Goal: Task Accomplishment & Management: Use online tool/utility

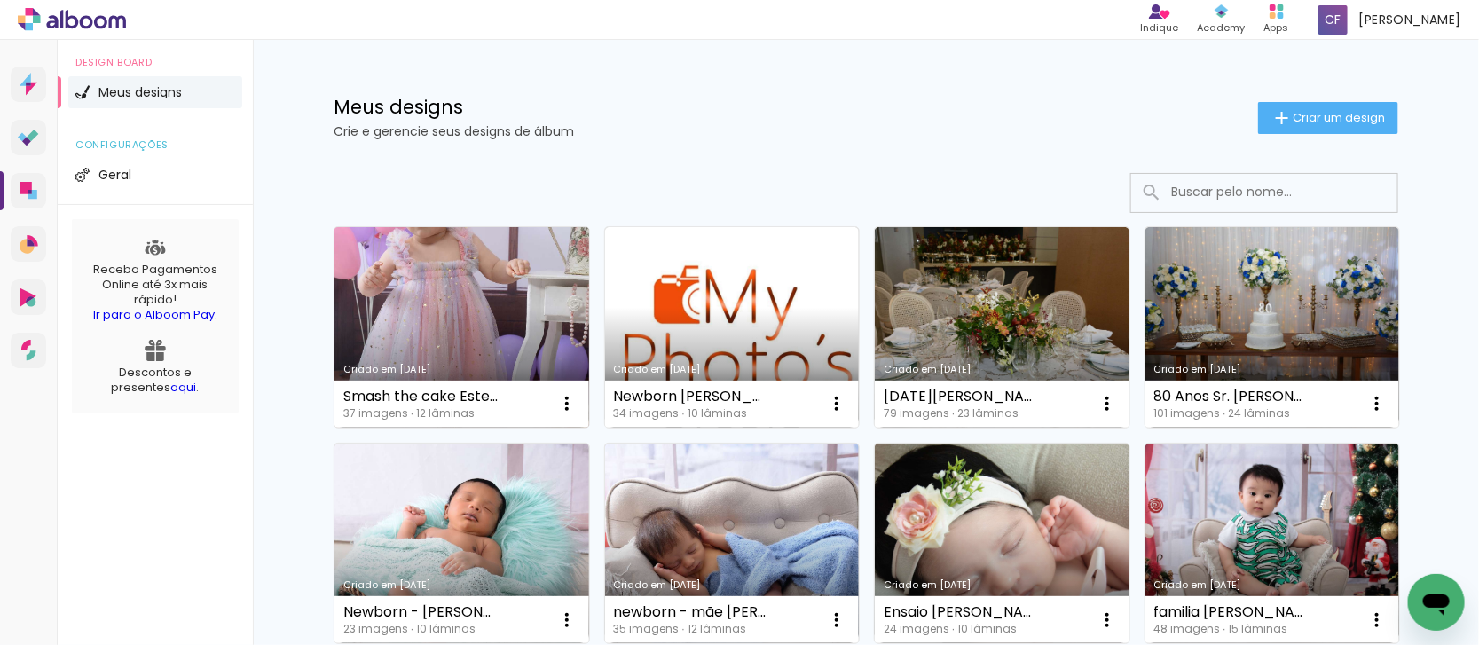
click at [464, 304] on link "Criado em [DATE]" at bounding box center [461, 327] width 255 height 200
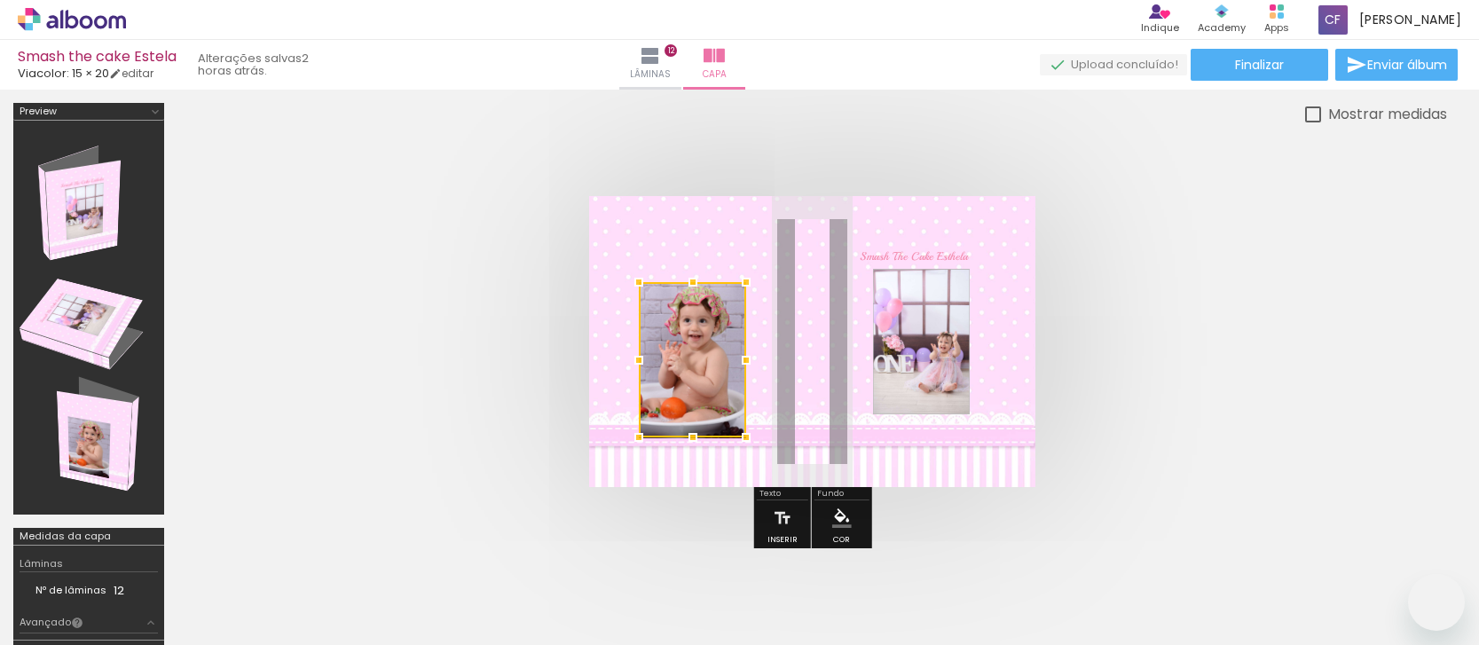
drag, startPoint x: 0, startPoint y: 0, endPoint x: 1244, endPoint y: 299, distance: 1279.0
click at [689, 365] on div at bounding box center [692, 359] width 107 height 155
click at [693, 304] on div at bounding box center [692, 359] width 107 height 155
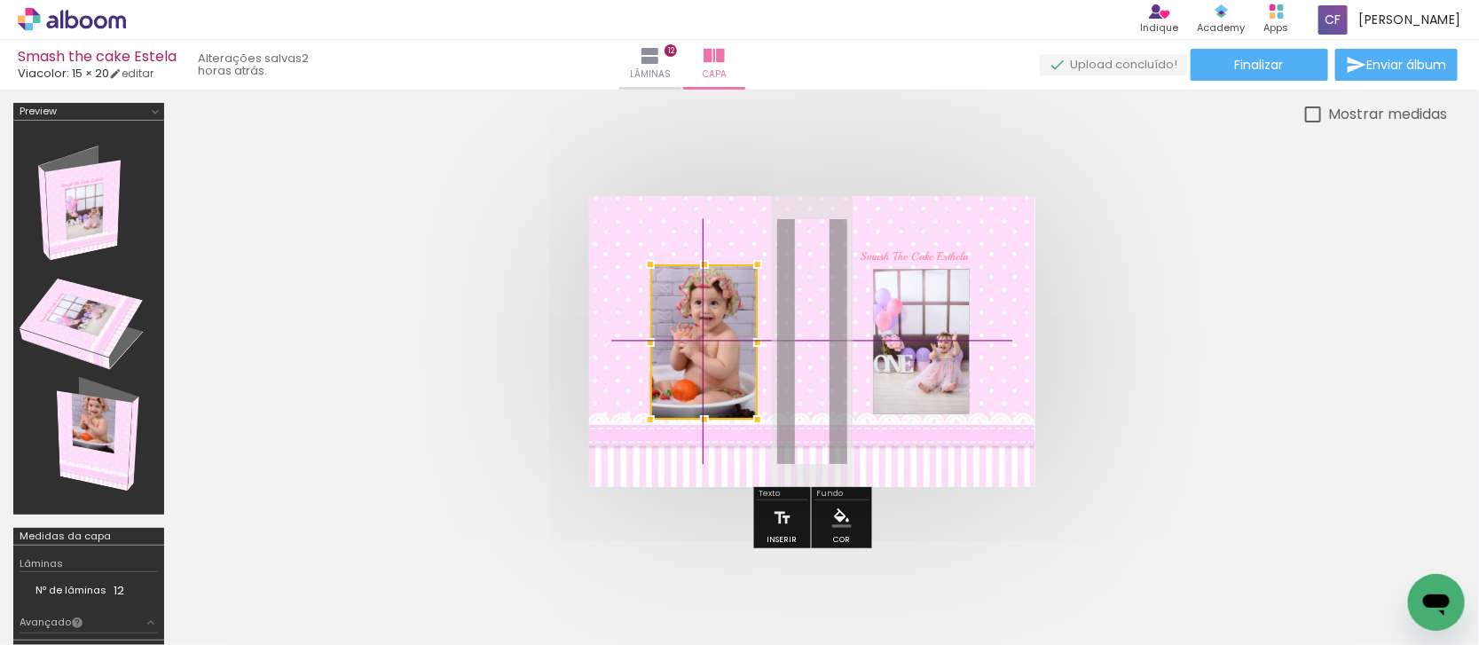
drag, startPoint x: 718, startPoint y: 289, endPoint x: 1273, endPoint y: 309, distance: 554.7
click at [723, 335] on div at bounding box center [703, 341] width 107 height 155
drag, startPoint x: 718, startPoint y: 342, endPoint x: 714, endPoint y: 357, distance: 15.7
click at [714, 357] on div at bounding box center [702, 340] width 107 height 155
click at [946, 255] on span "Smash The Cake Esthela" at bounding box center [914, 256] width 108 height 14
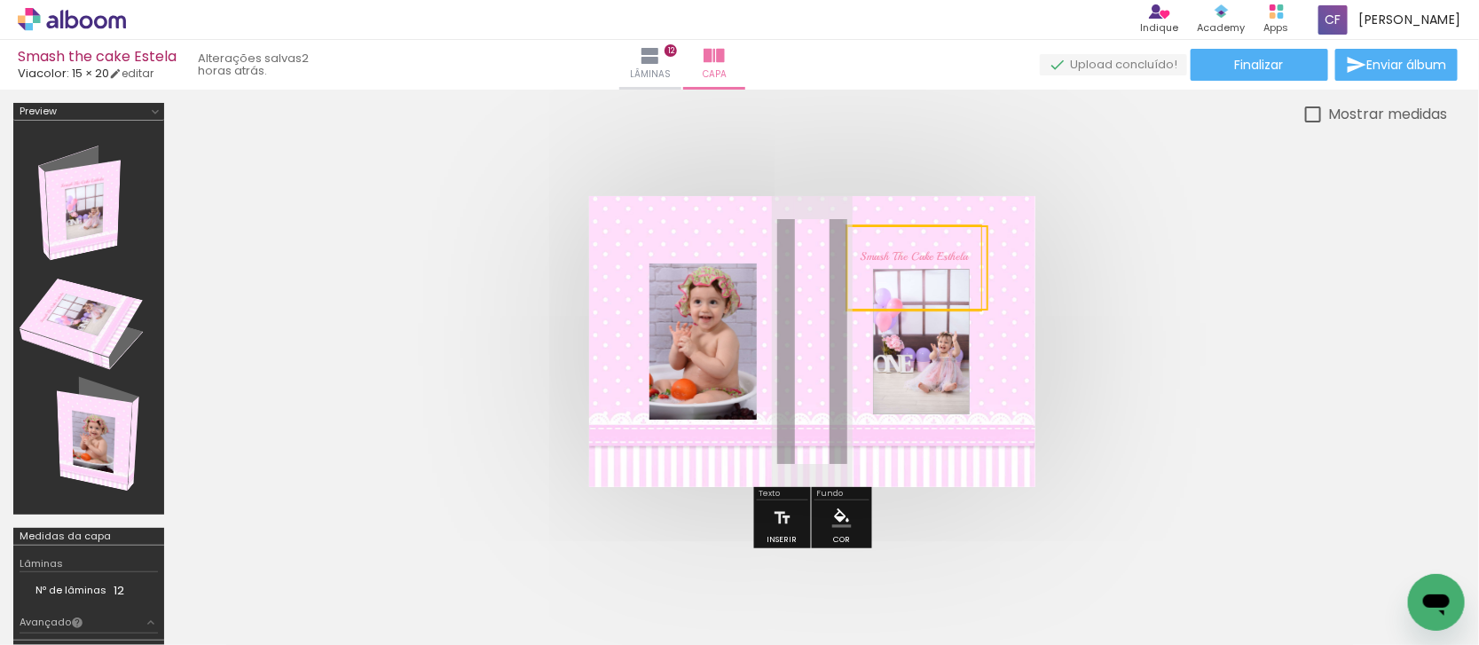
click at [946, 255] on quentale-selection at bounding box center [917, 267] width 142 height 85
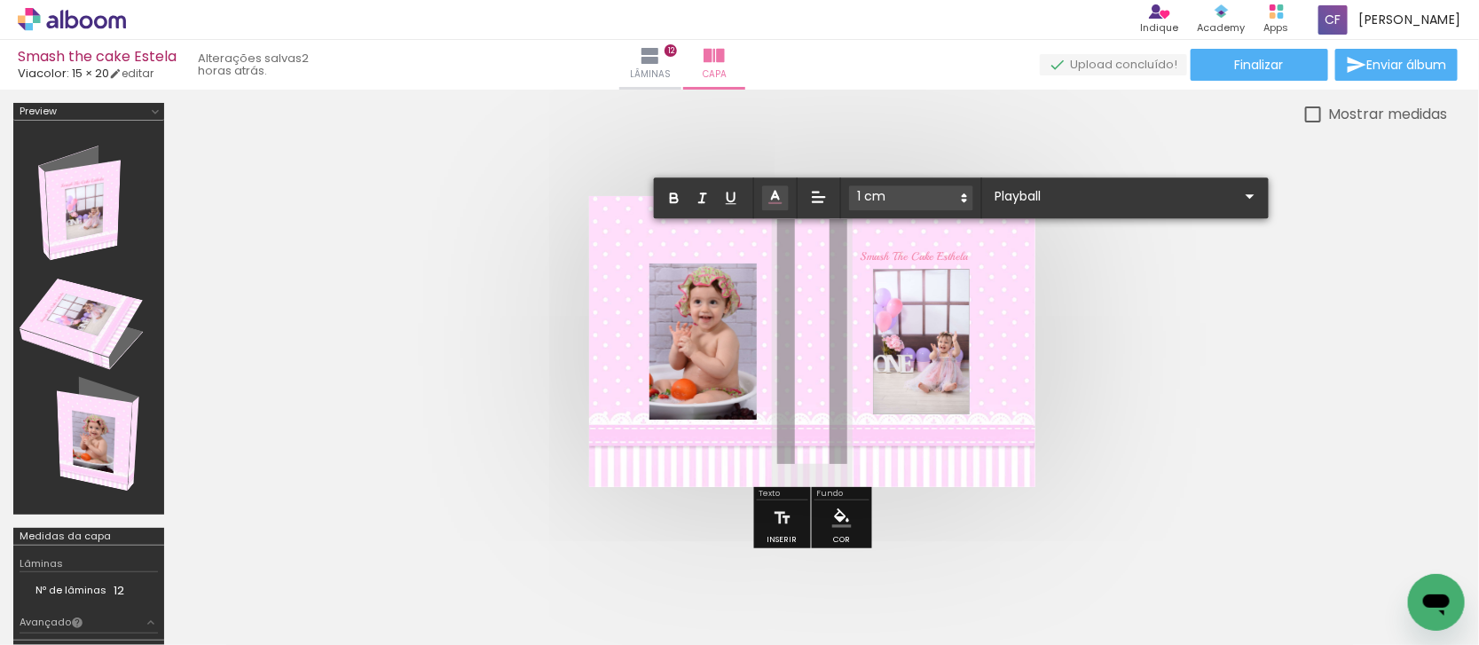
click at [1202, 267] on quentale-cover at bounding box center [811, 341] width 1127 height 291
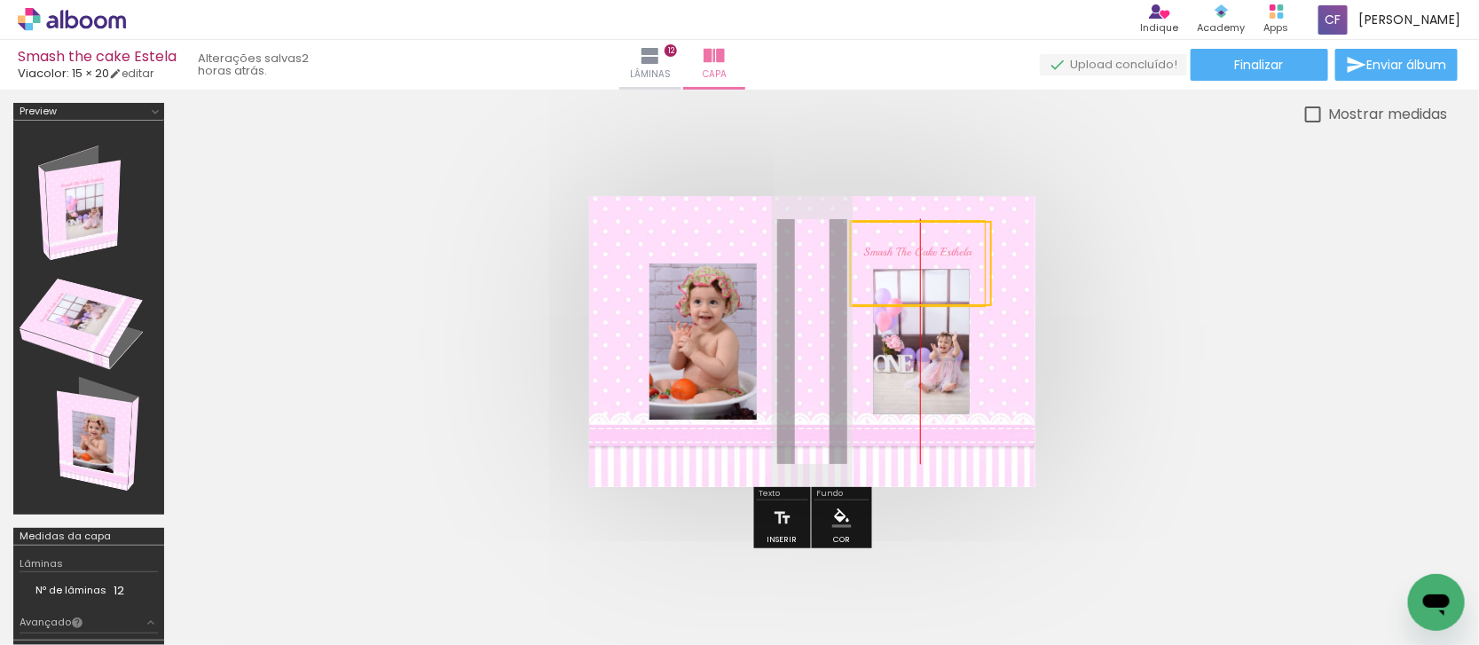
drag, startPoint x: 918, startPoint y: 257, endPoint x: 936, endPoint y: 253, distance: 18.3
click at [936, 253] on quentale-selection at bounding box center [921, 263] width 142 height 85
click at [933, 373] on quentale-layouter at bounding box center [812, 341] width 446 height 291
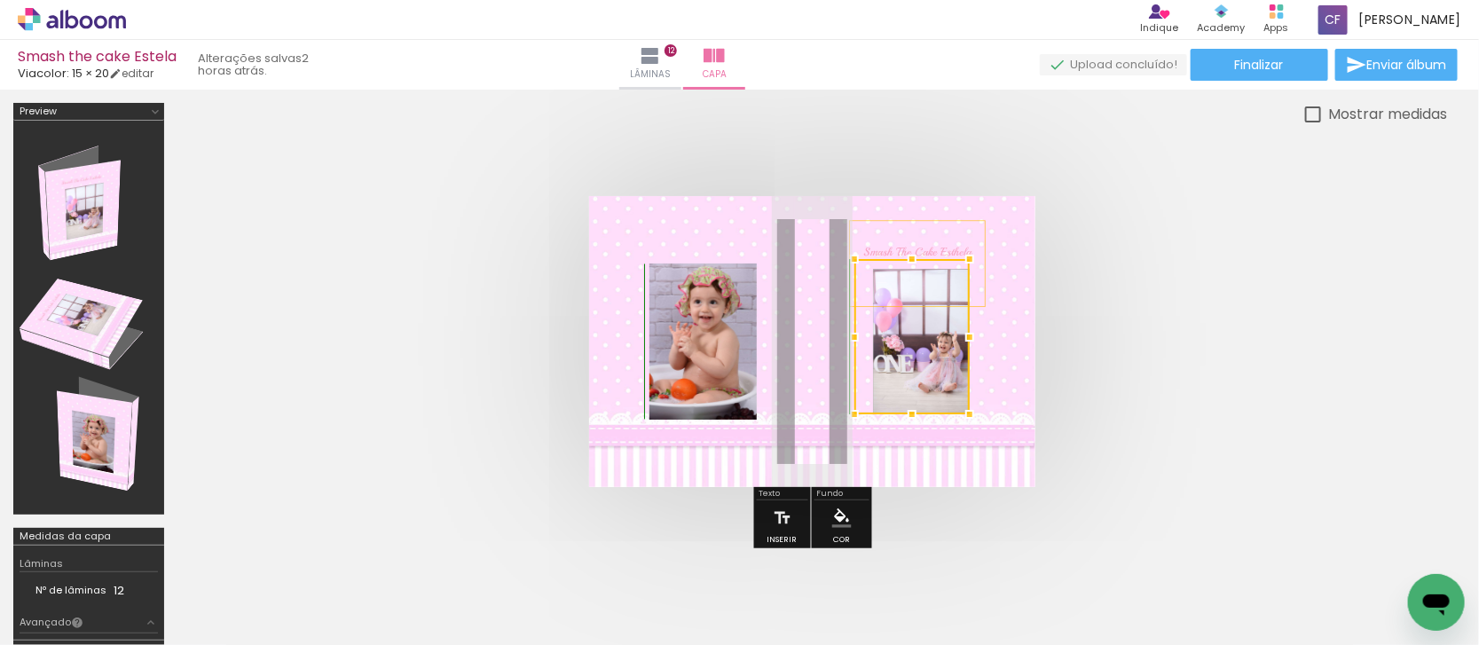
drag, startPoint x: 867, startPoint y: 267, endPoint x: 835, endPoint y: 260, distance: 32.7
click at [836, 260] on div at bounding box center [853, 258] width 35 height 35
click at [949, 373] on quentale-photo at bounding box center [921, 341] width 97 height 145
drag, startPoint x: 943, startPoint y: 352, endPoint x: 932, endPoint y: 348, distance: 11.5
click at [932, 348] on div at bounding box center [920, 341] width 97 height 145
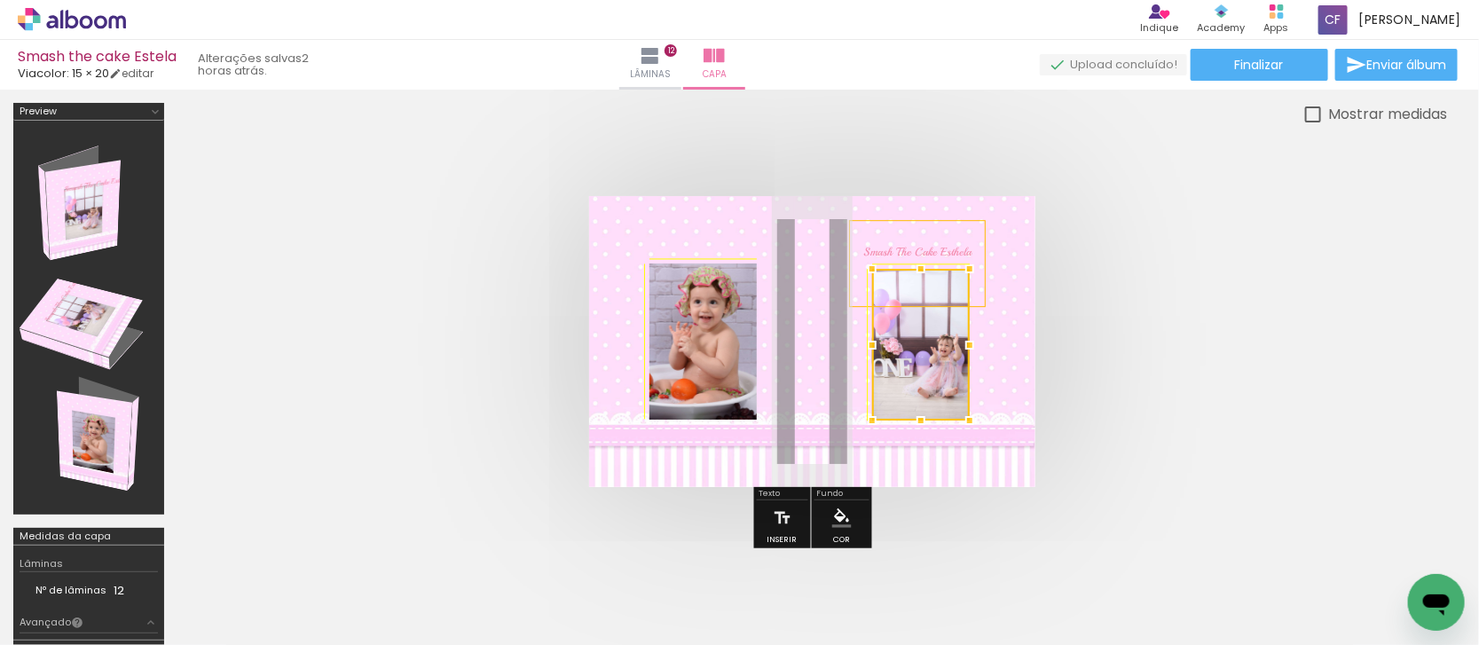
drag, startPoint x: 974, startPoint y: 412, endPoint x: 998, endPoint y: 435, distance: 32.6
click at [998, 435] on album-spread at bounding box center [812, 341] width 446 height 291
click at [1276, 375] on quentale-cover at bounding box center [811, 341] width 1127 height 291
click at [933, 383] on quentale-photo at bounding box center [921, 345] width 98 height 152
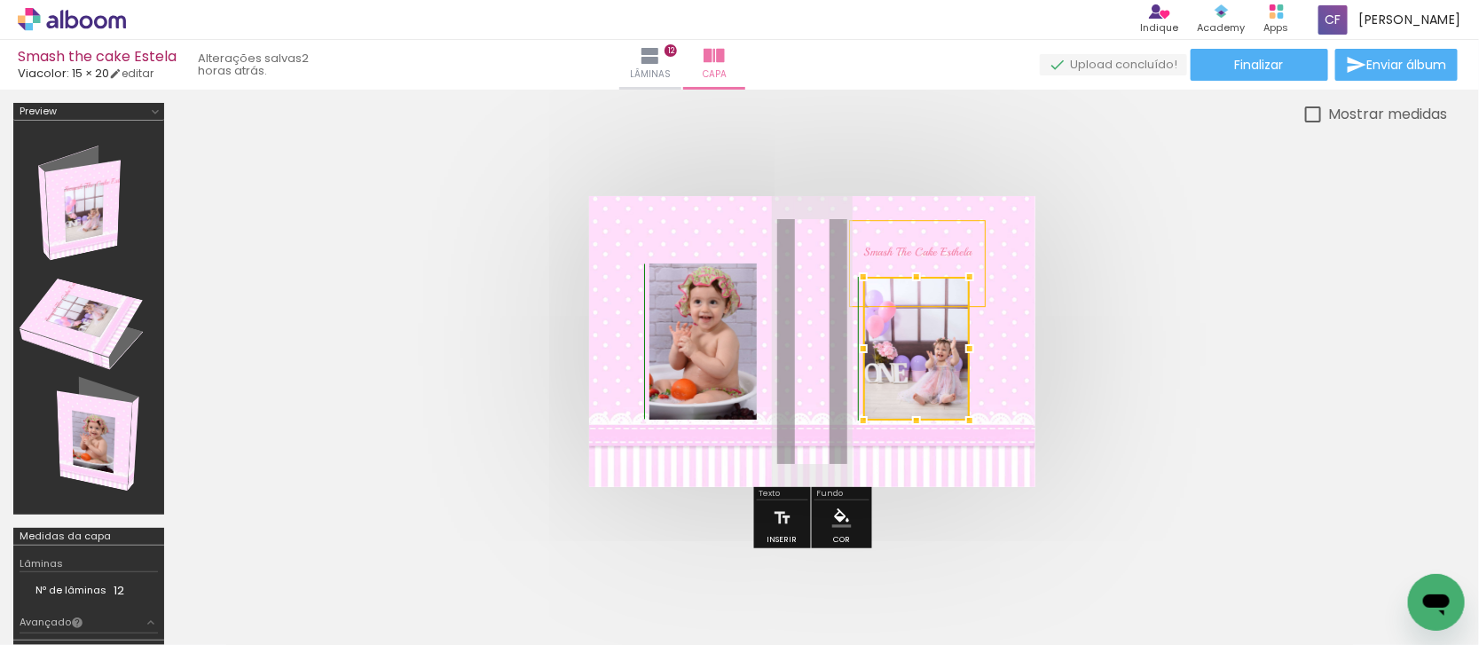
drag, startPoint x: 870, startPoint y: 269, endPoint x: 849, endPoint y: 263, distance: 22.2
click at [849, 263] on div at bounding box center [862, 276] width 35 height 35
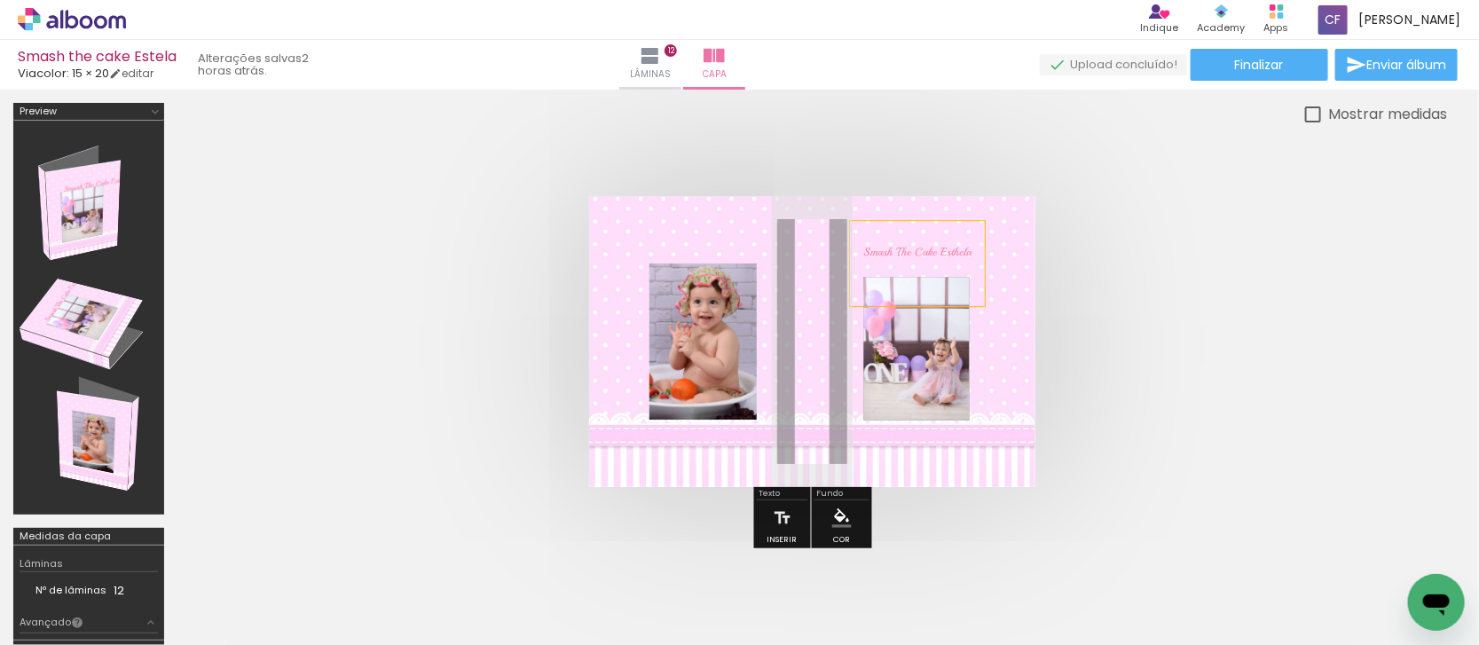
click at [1253, 279] on quentale-cover at bounding box center [811, 341] width 1127 height 291
click at [915, 352] on quentale-photo at bounding box center [916, 349] width 106 height 144
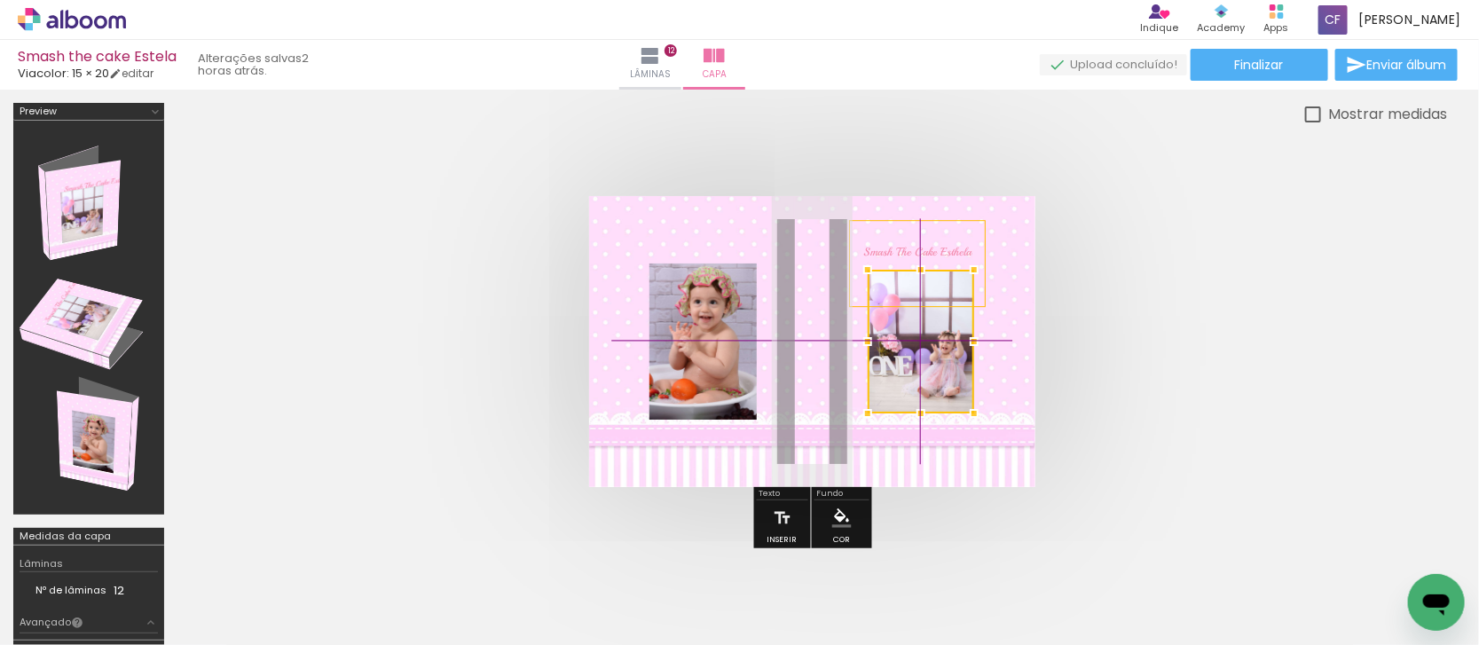
click at [923, 344] on div at bounding box center [921, 342] width 106 height 144
click at [933, 253] on album-spread at bounding box center [812, 341] width 446 height 291
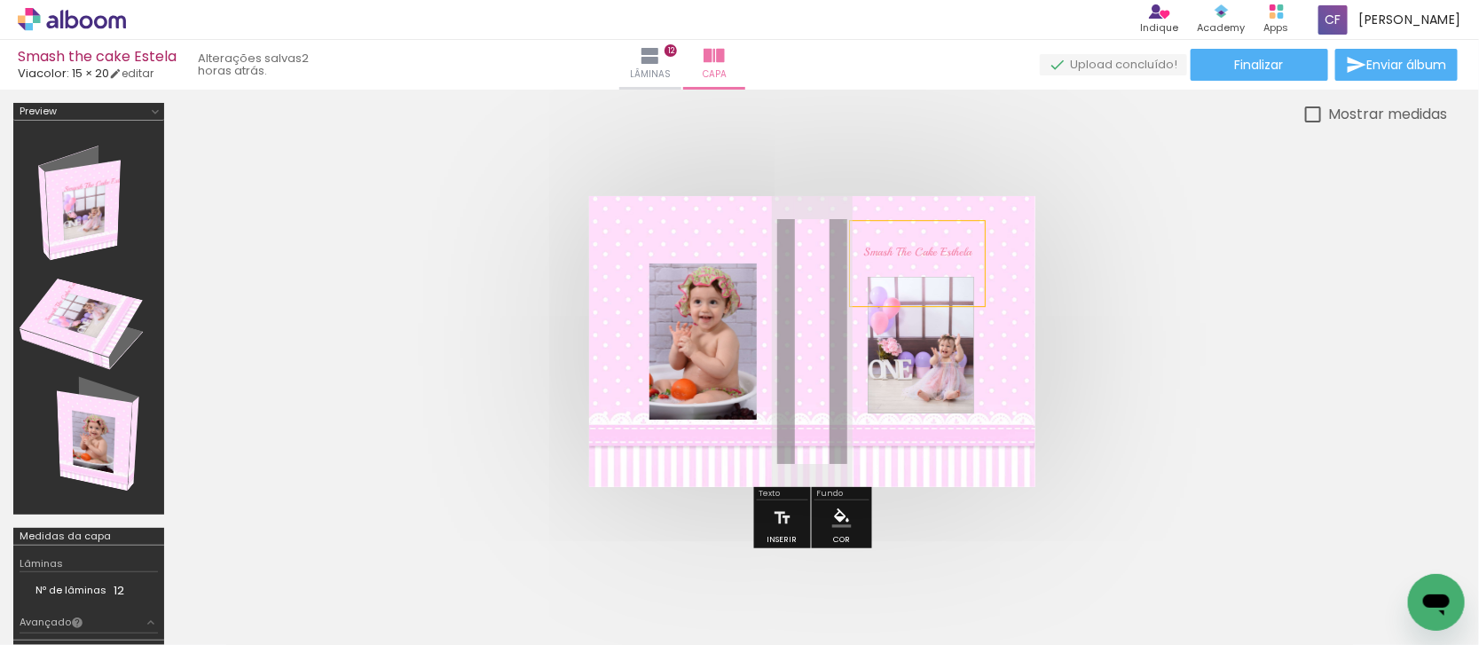
click at [922, 248] on span "Smash The Cake Esthela" at bounding box center [917, 252] width 108 height 14
drag, startPoint x: 893, startPoint y: 255, endPoint x: 1298, endPoint y: 294, distance: 406.3
click at [907, 264] on quentale-selection at bounding box center [921, 273] width 142 height 85
click at [890, 294] on quentale-selection at bounding box center [921, 272] width 142 height 85
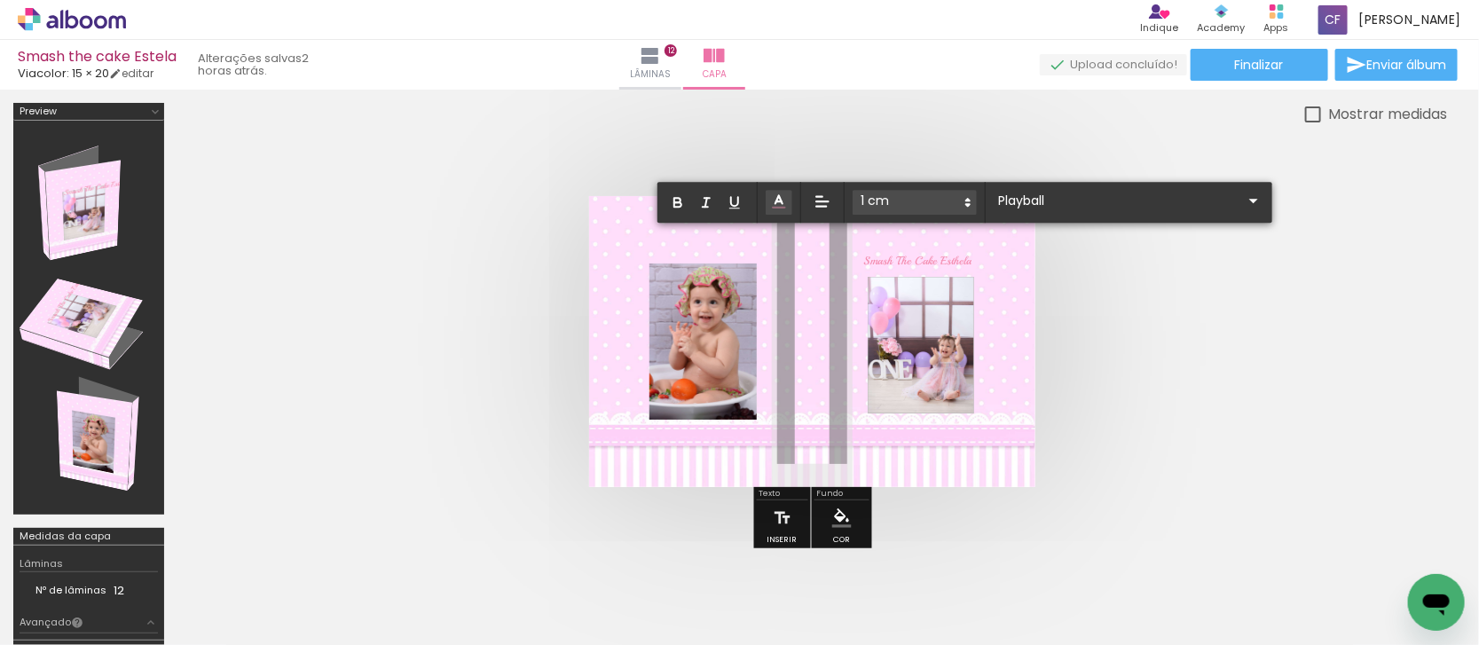
click at [891, 294] on p at bounding box center [917, 288] width 108 height 32
click at [1097, 302] on quentale-cover at bounding box center [811, 341] width 1127 height 291
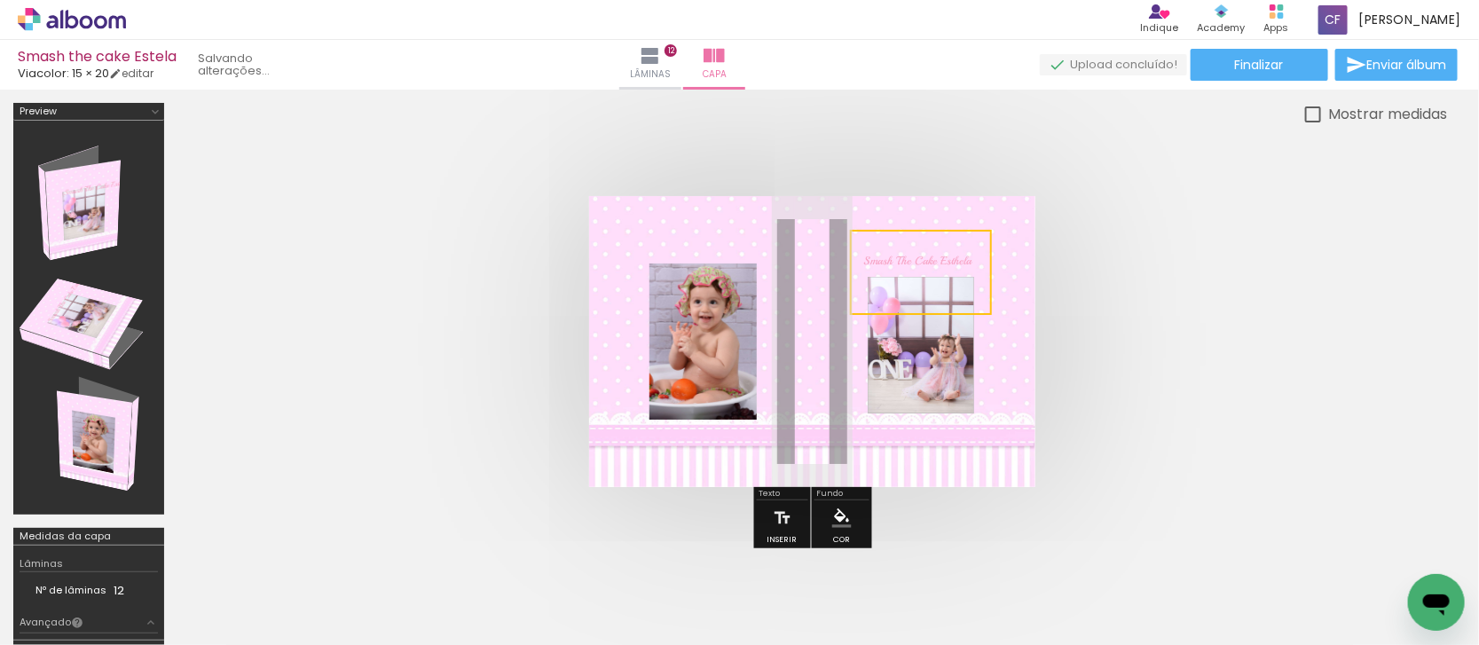
click at [970, 262] on quentale-selection at bounding box center [921, 272] width 142 height 85
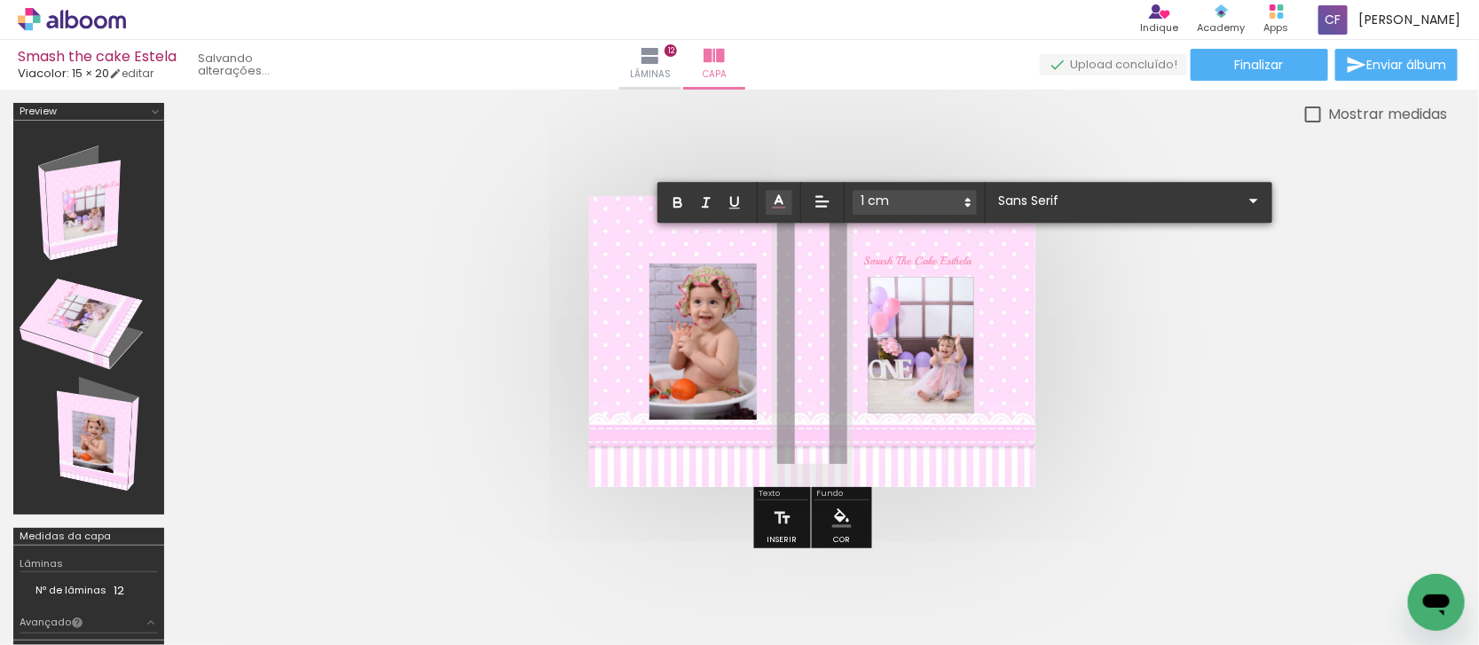
type input "Playball"
click at [1127, 349] on quentale-cover at bounding box center [811, 341] width 1127 height 291
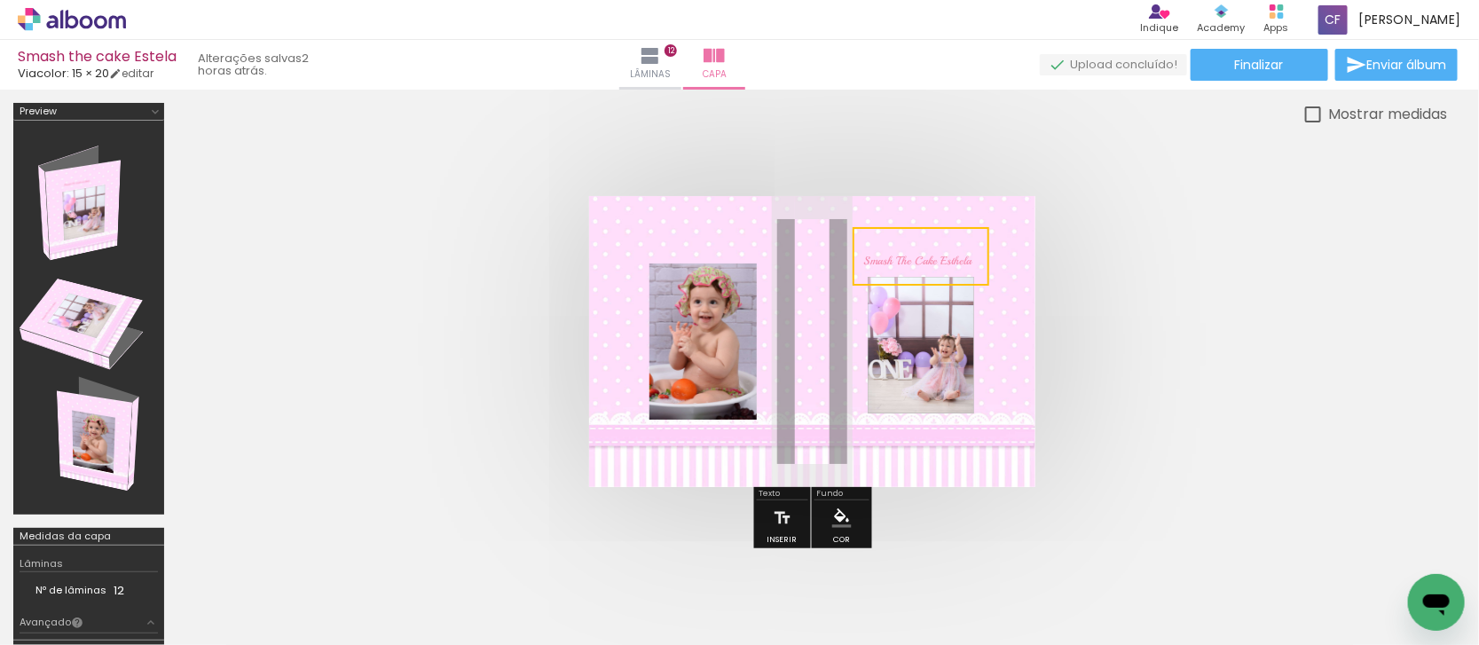
click at [1260, 285] on quentale-cover at bounding box center [811, 341] width 1127 height 291
click at [943, 361] on quentale-photo at bounding box center [921, 345] width 106 height 137
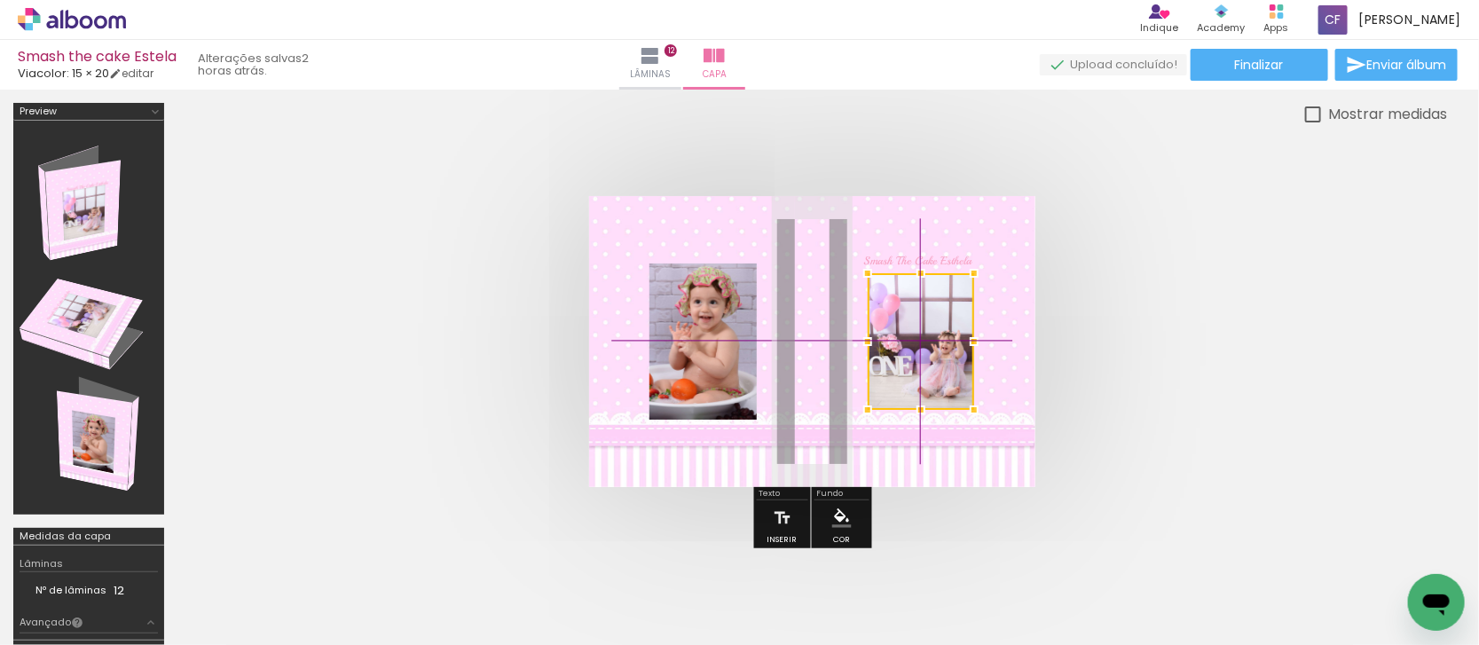
drag, startPoint x: 936, startPoint y: 357, endPoint x: 1236, endPoint y: 343, distance: 300.1
click at [930, 361] on div at bounding box center [921, 341] width 106 height 137
click at [1302, 343] on quentale-cover at bounding box center [811, 341] width 1127 height 291
click at [1203, 276] on quentale-cover at bounding box center [811, 341] width 1127 height 291
click at [938, 258] on span "Smash The Cake Esthela" at bounding box center [917, 261] width 108 height 14
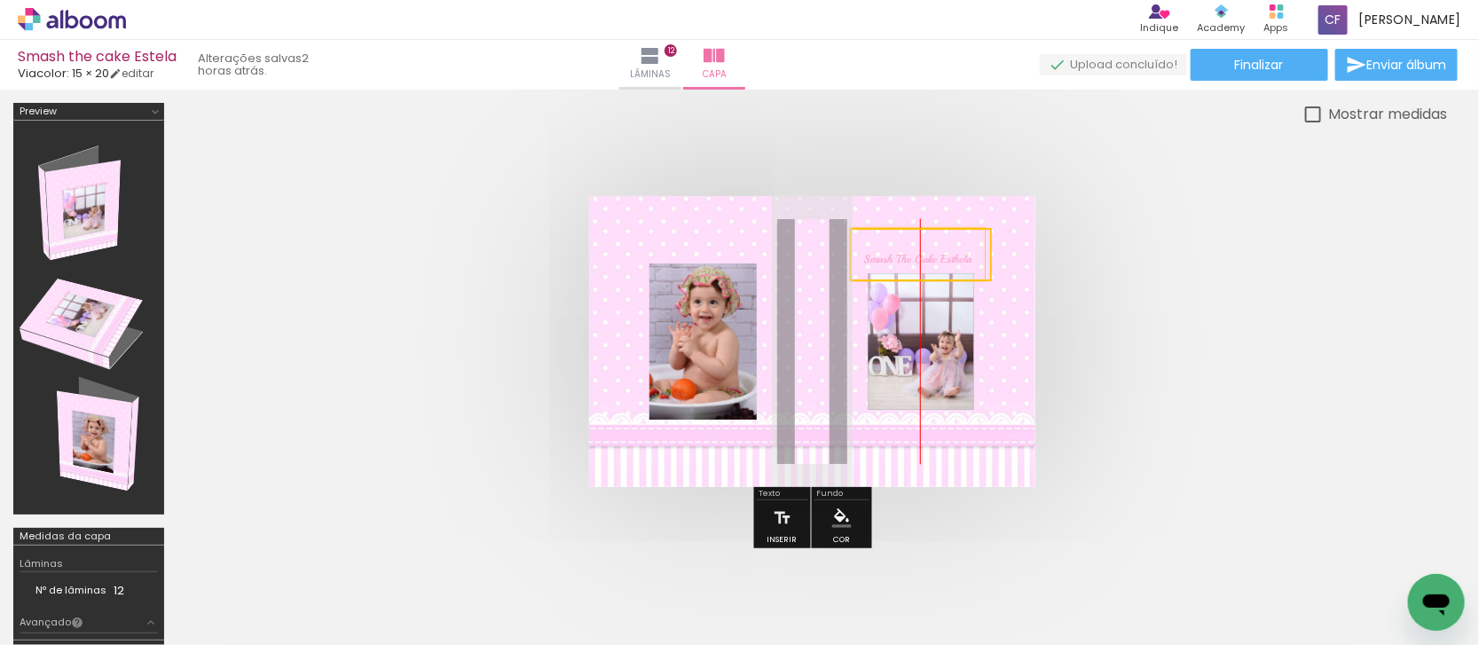
drag, startPoint x: 938, startPoint y: 255, endPoint x: 1169, endPoint y: 271, distance: 232.1
click at [950, 253] on quentale-selection at bounding box center [921, 254] width 142 height 53
click at [1195, 279] on quentale-cover at bounding box center [811, 341] width 1127 height 291
click at [359, 250] on quentale-cover at bounding box center [811, 341] width 1127 height 291
click at [226, 67] on quentale-status "2 horas atrás." at bounding box center [255, 64] width 140 height 39
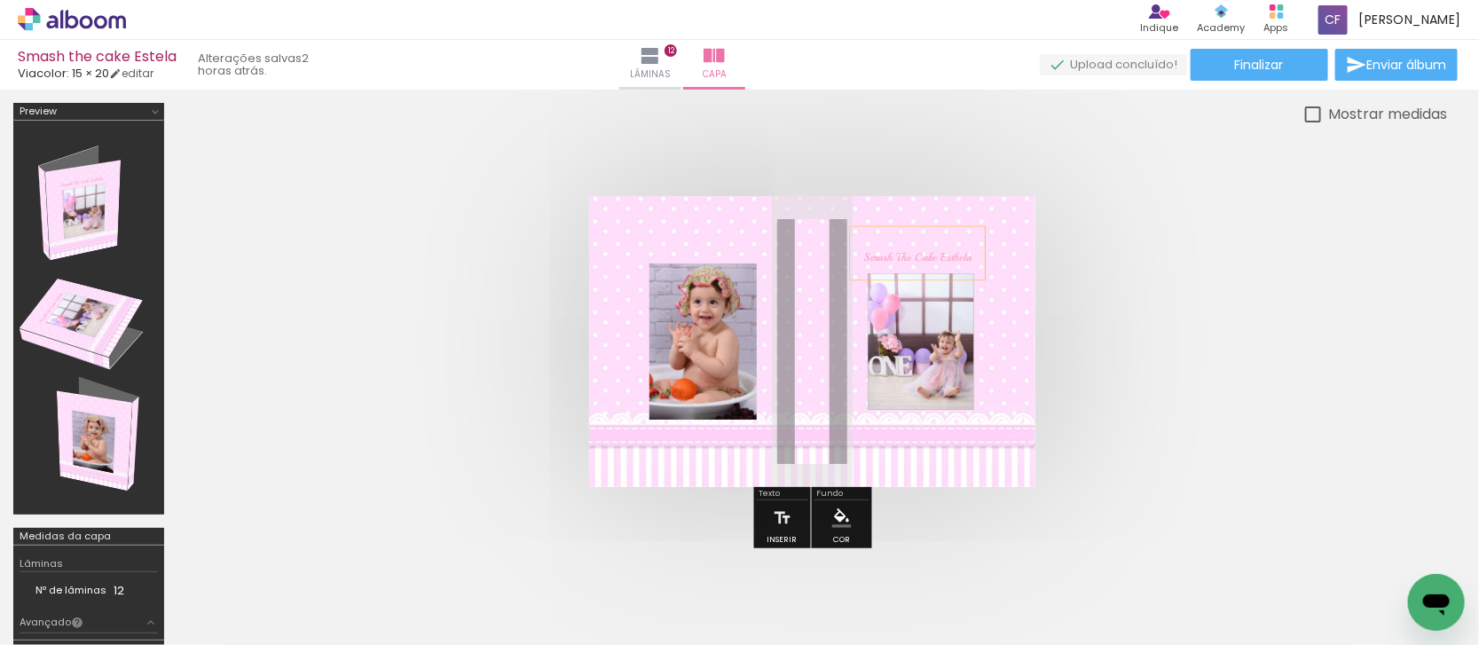
click at [302, 120] on div "Mostrar medidas" at bounding box center [811, 114] width 1269 height 22
click at [207, 65] on quentale-status "2 horas atrás." at bounding box center [255, 64] width 140 height 39
click at [661, 64] on iron-icon at bounding box center [650, 55] width 21 height 21
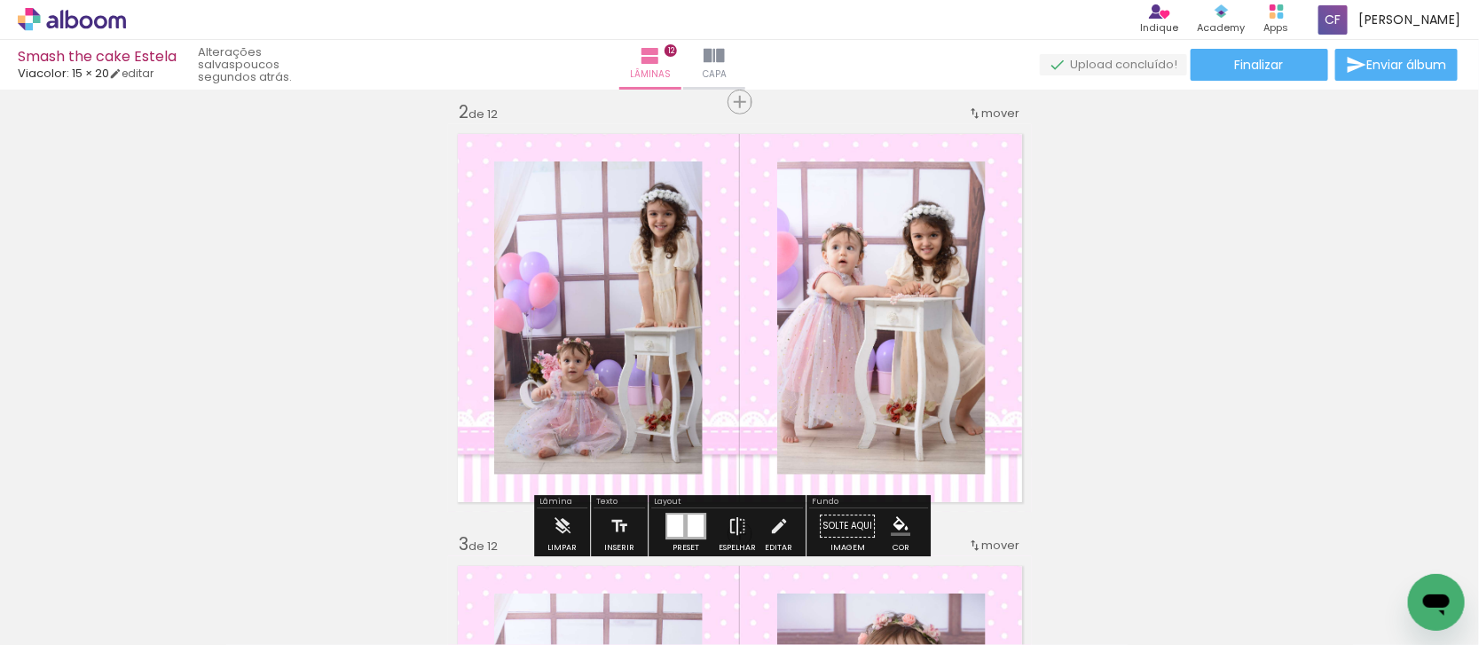
scroll to position [333, 0]
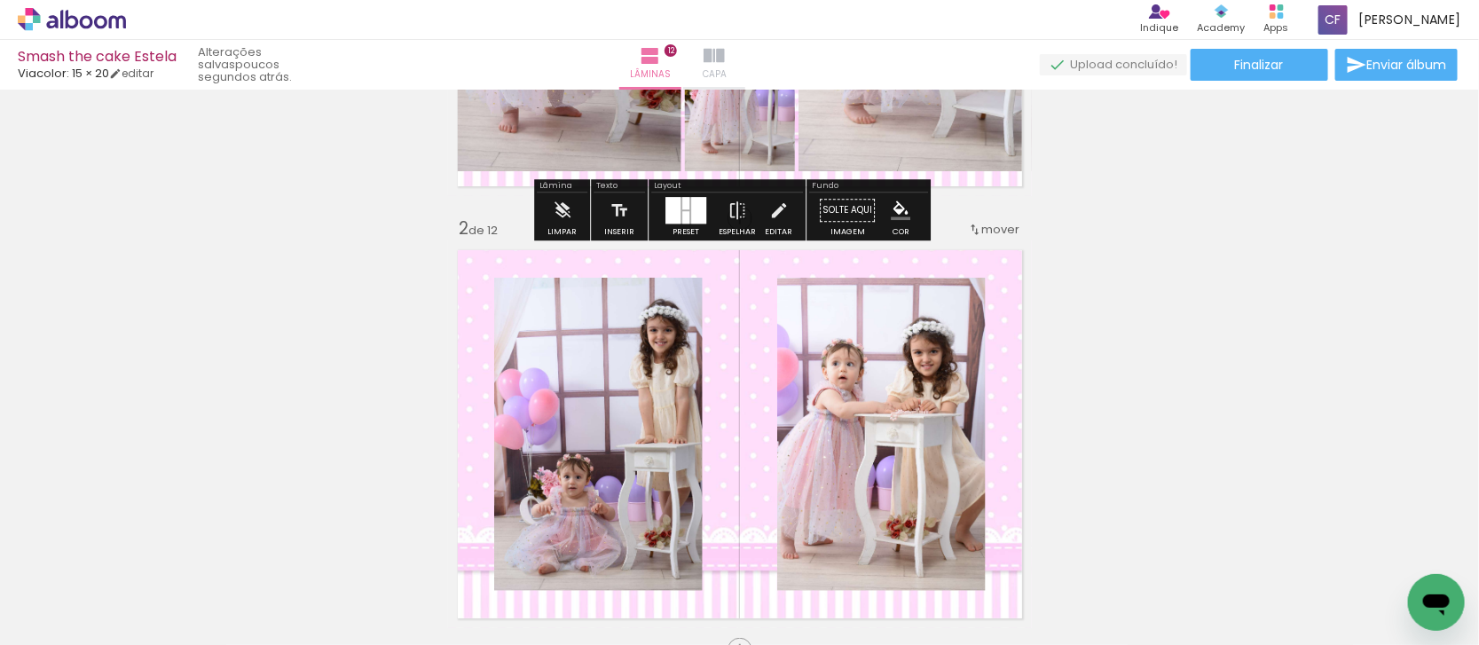
drag, startPoint x: 772, startPoint y: 65, endPoint x: 770, endPoint y: 77, distance: 12.5
click at [725, 65] on iron-icon at bounding box center [713, 55] width 21 height 21
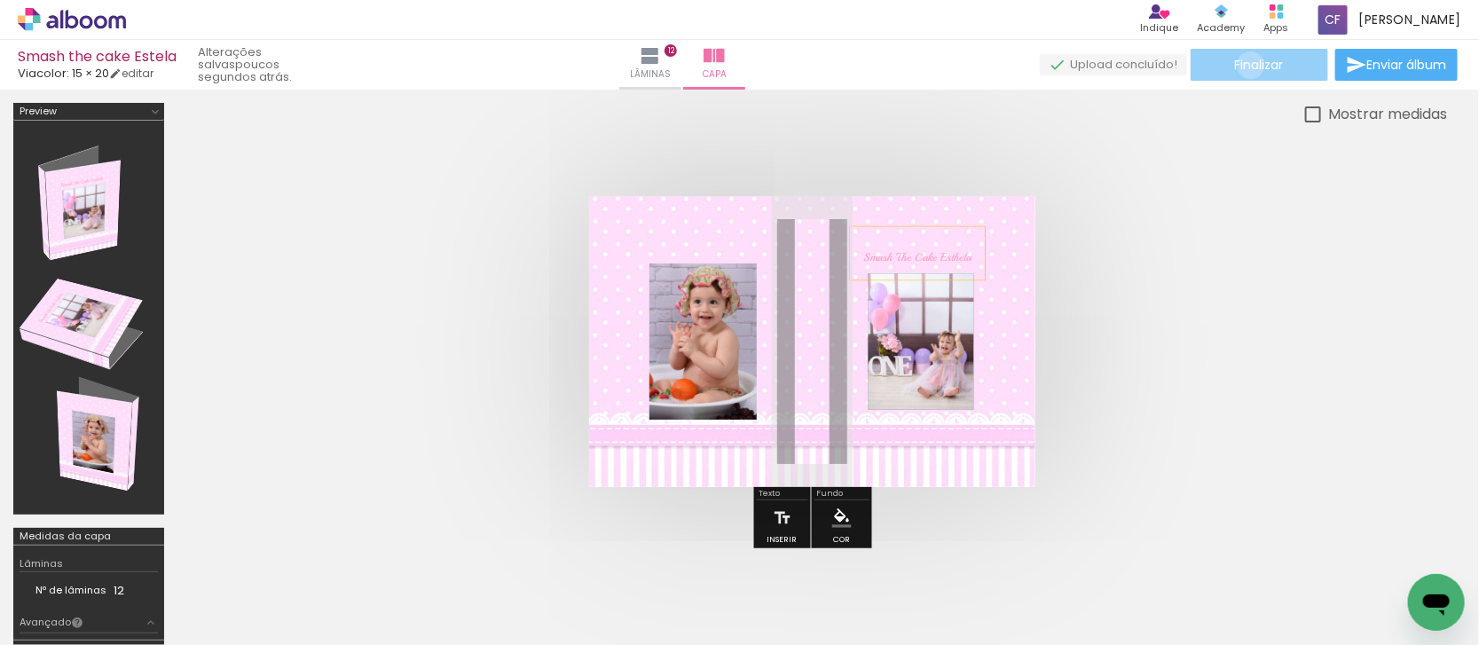
click at [1244, 65] on span "Finalizar" at bounding box center [1259, 65] width 49 height 12
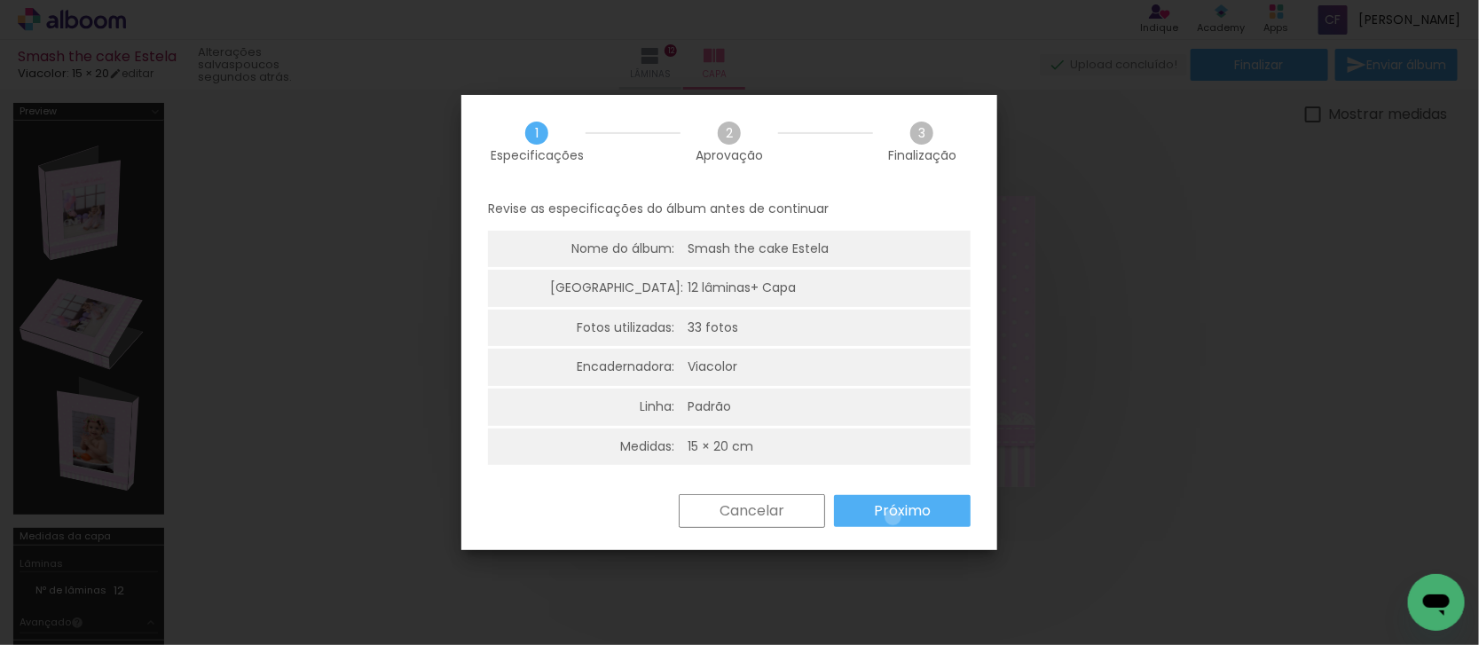
click at [0, 0] on slot "Próximo" at bounding box center [0, 0] width 0 height 0
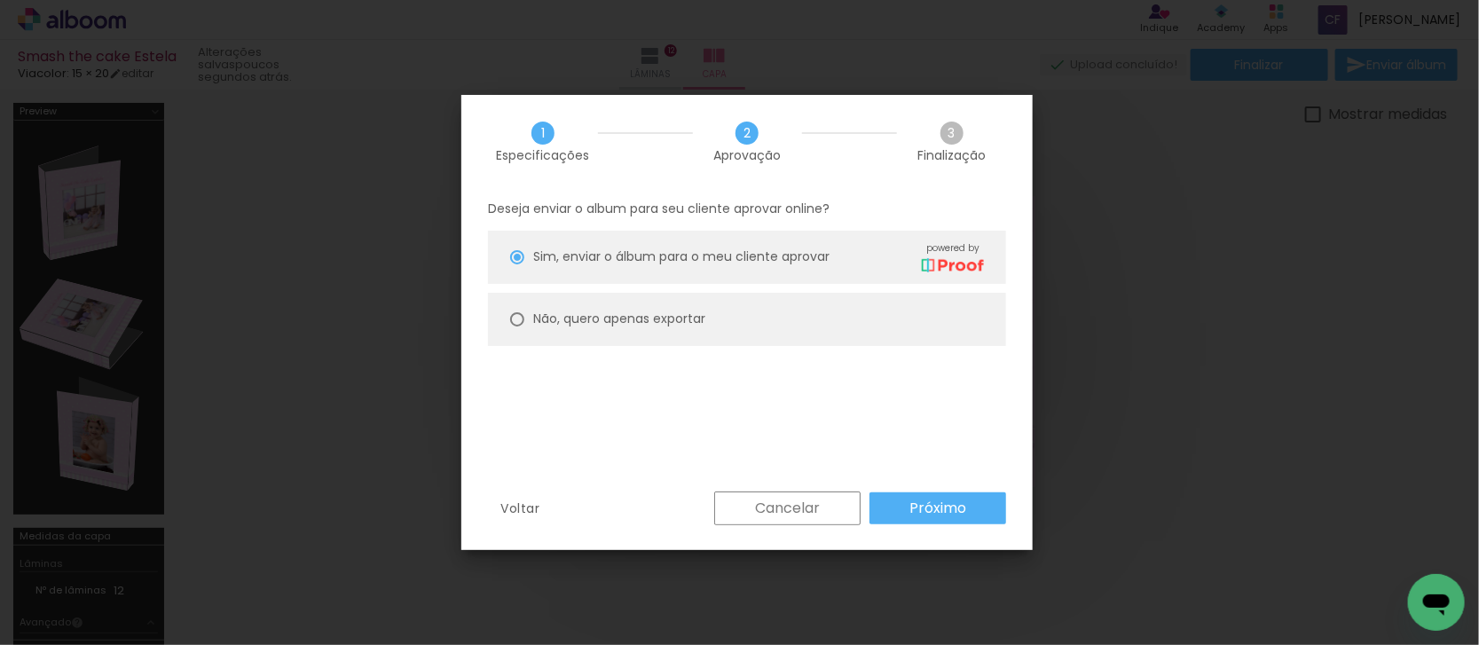
click at [517, 264] on div at bounding box center [517, 257] width 14 height 14
type paper-radio-button "on"
click at [0, 0] on slot "Próximo" at bounding box center [0, 0] width 0 height 0
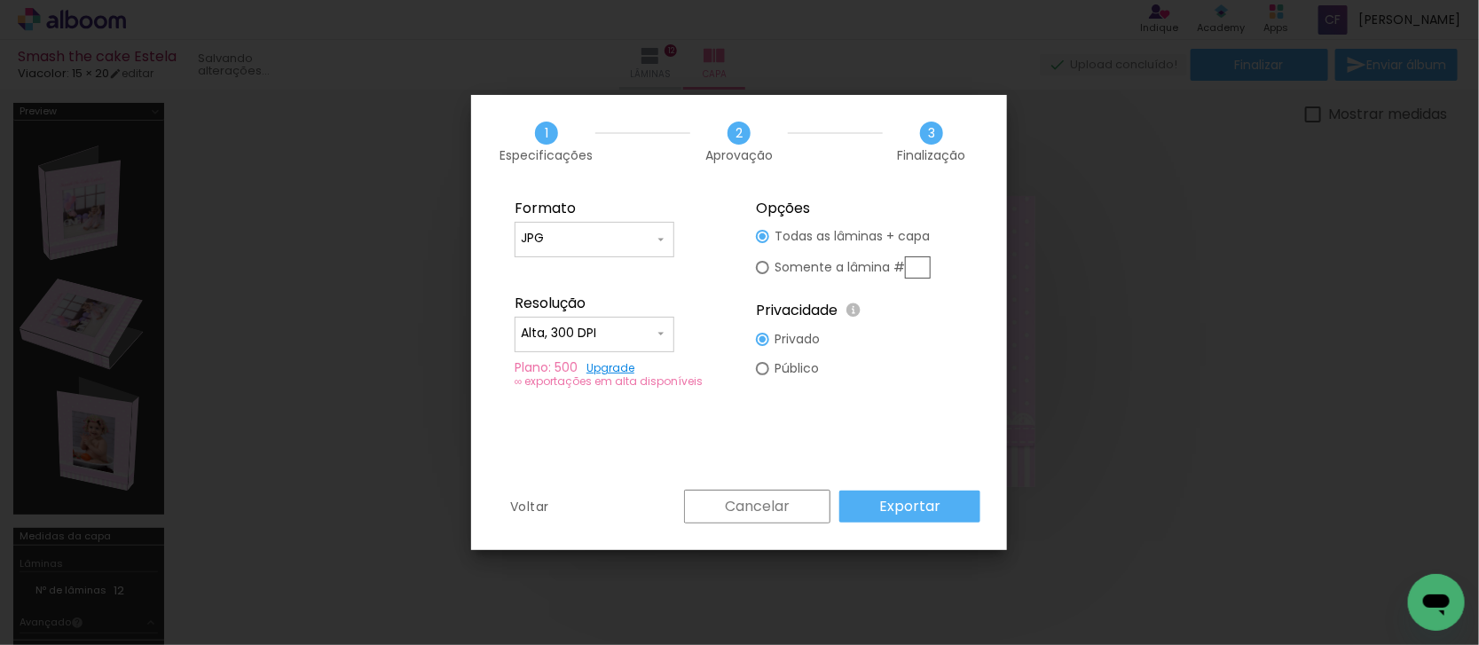
type input "Alta, 300 DPI"
type input "JPG"
click at [0, 0] on slot "Voltar" at bounding box center [0, 0] width 0 height 0
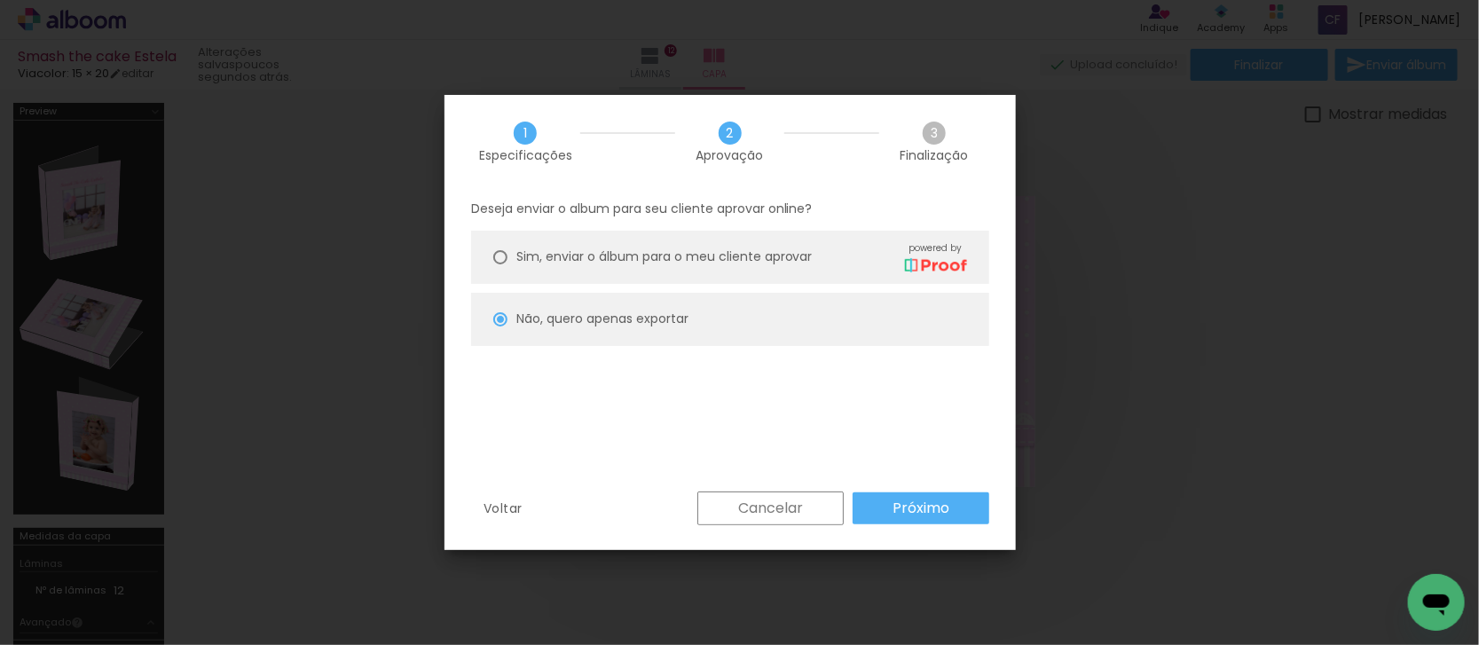
click at [502, 254] on div at bounding box center [500, 257] width 14 height 14
type paper-radio-button "on"
click at [0, 0] on slot "Próximo" at bounding box center [0, 0] width 0 height 0
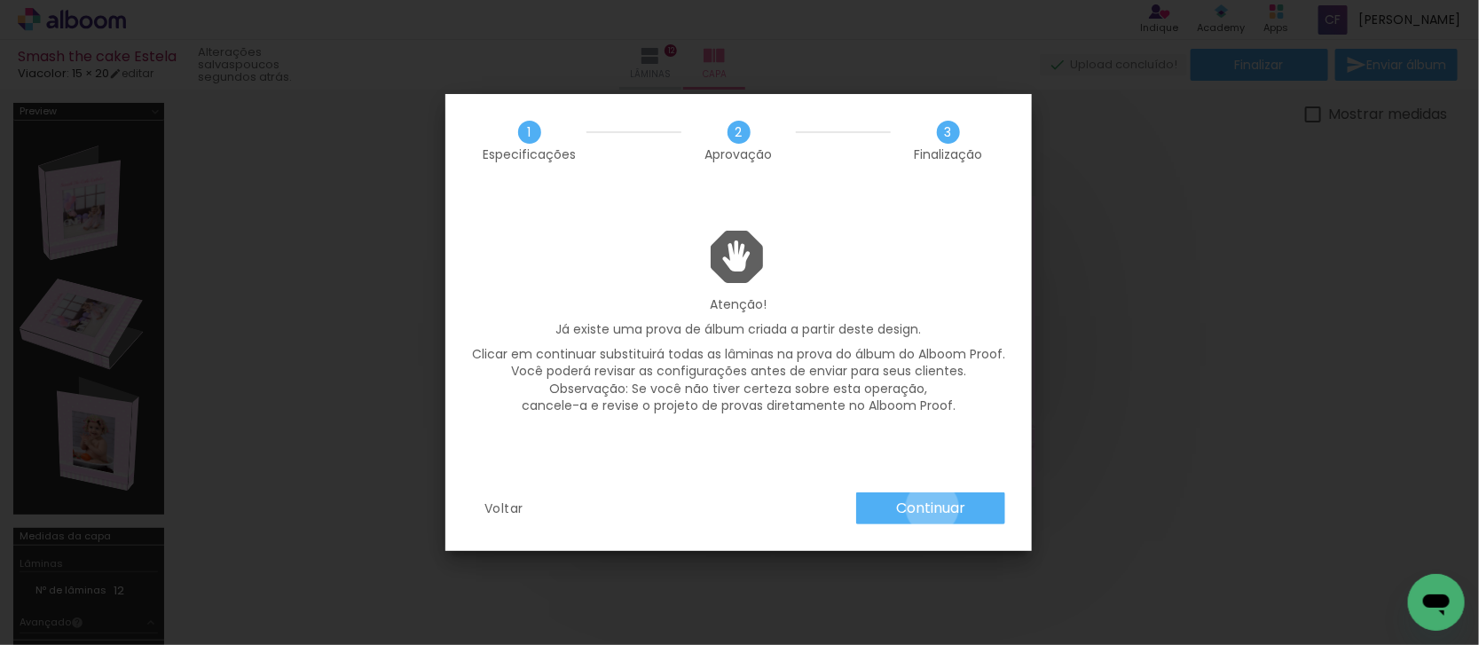
click at [0, 0] on slot "Continuar" at bounding box center [0, 0] width 0 height 0
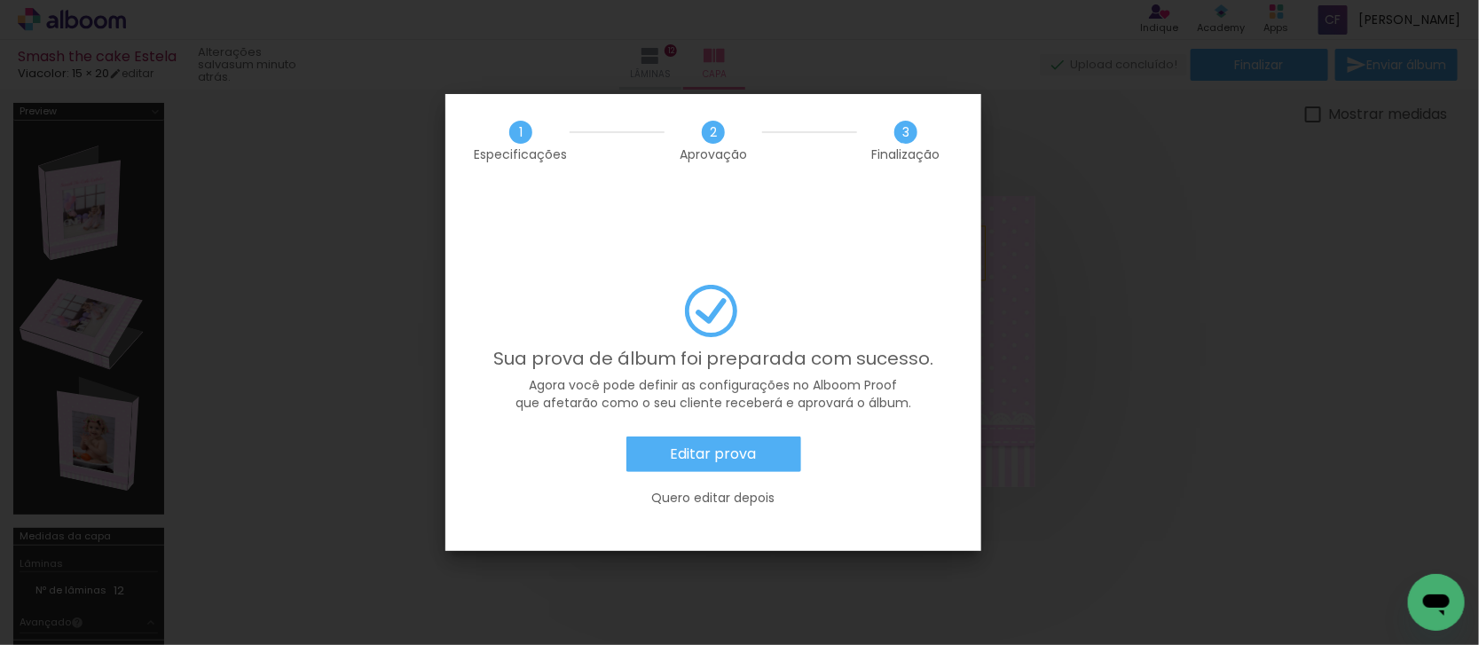
click at [0, 0] on slot "Editar prova" at bounding box center [0, 0] width 0 height 0
